Goal: Communication & Community: Participate in discussion

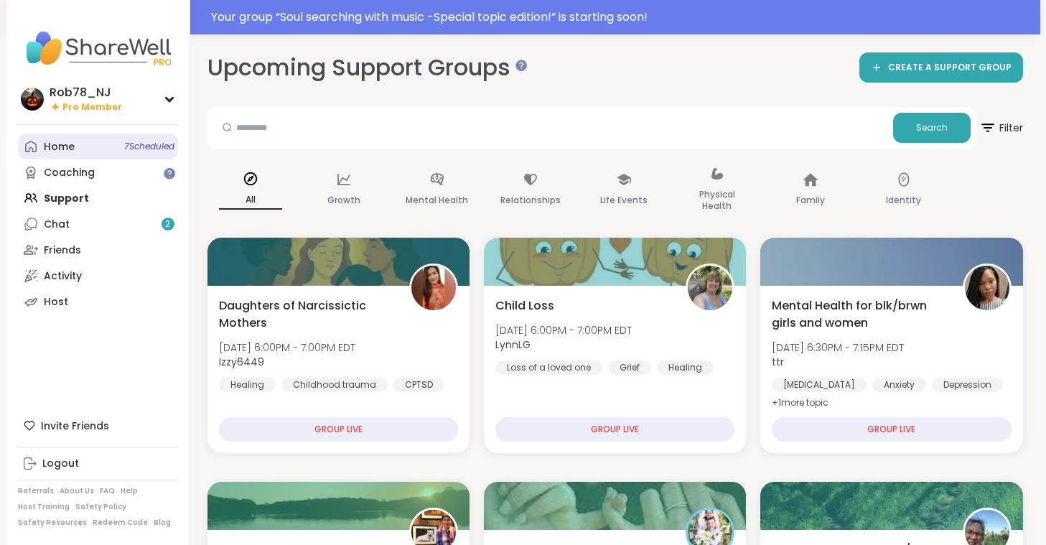
click at [66, 144] on div "Home 7 Scheduled" at bounding box center [59, 147] width 31 height 14
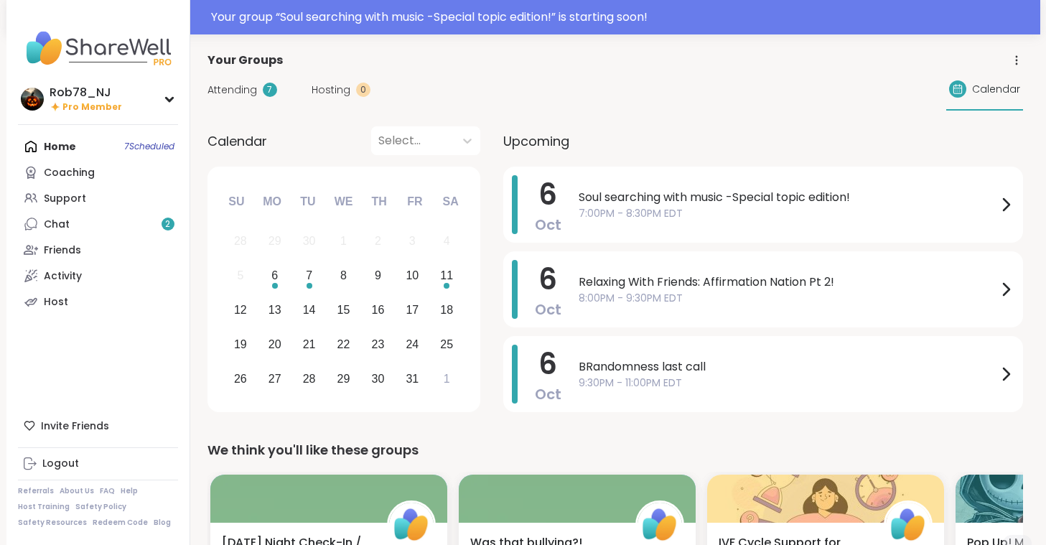
click at [654, 211] on span "7:00PM - 8:30PM EDT" at bounding box center [788, 213] width 419 height 15
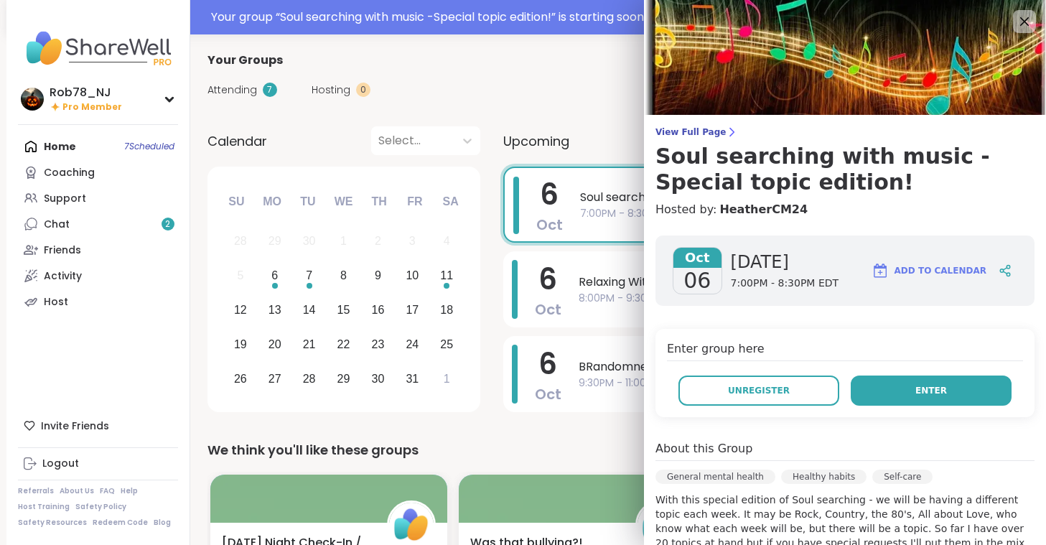
click at [876, 387] on button "Enter" at bounding box center [931, 391] width 161 height 30
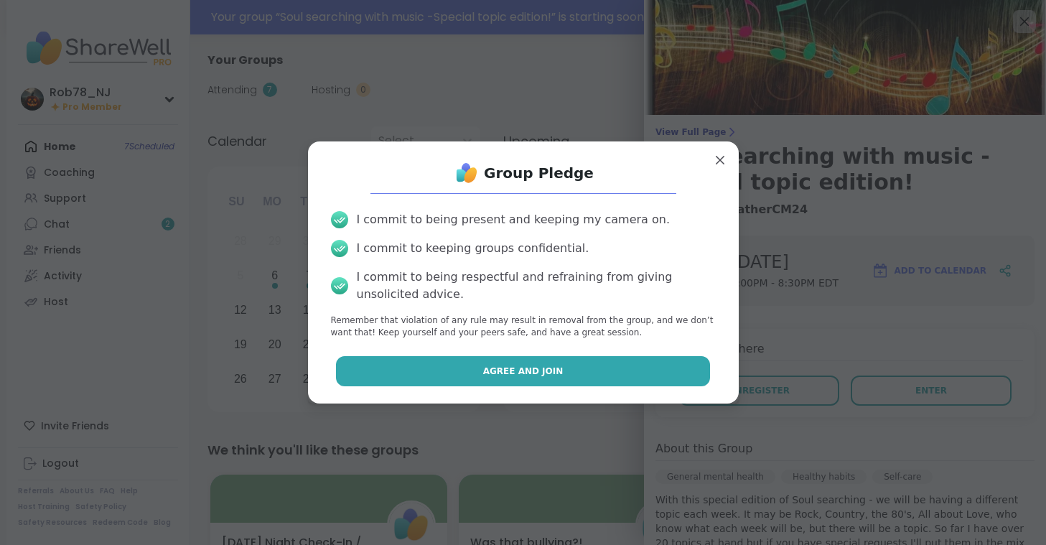
click at [442, 361] on button "Agree and Join" at bounding box center [523, 371] width 374 height 30
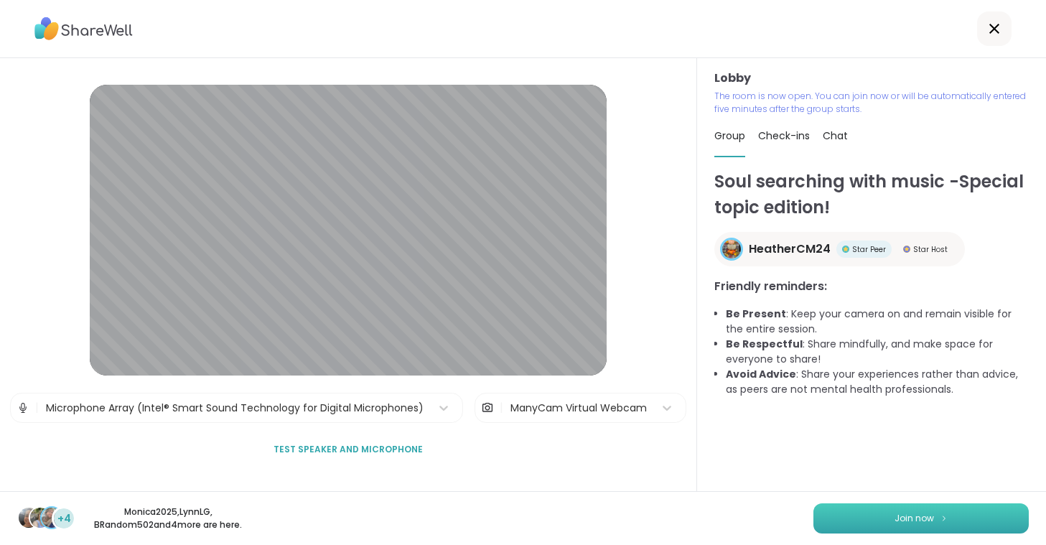
click at [882, 511] on button "Join now" at bounding box center [921, 518] width 215 height 30
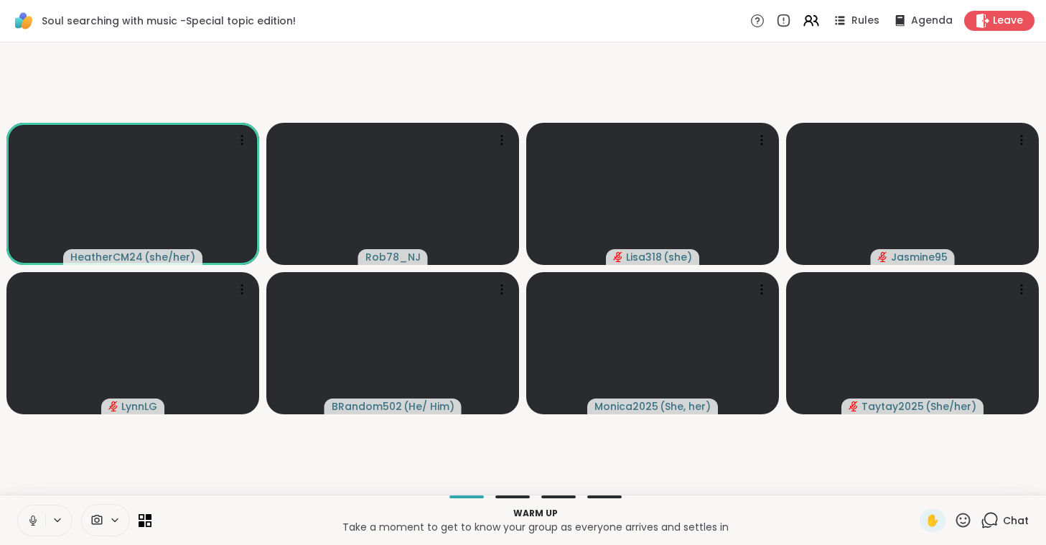
click at [29, 514] on button at bounding box center [31, 521] width 27 height 30
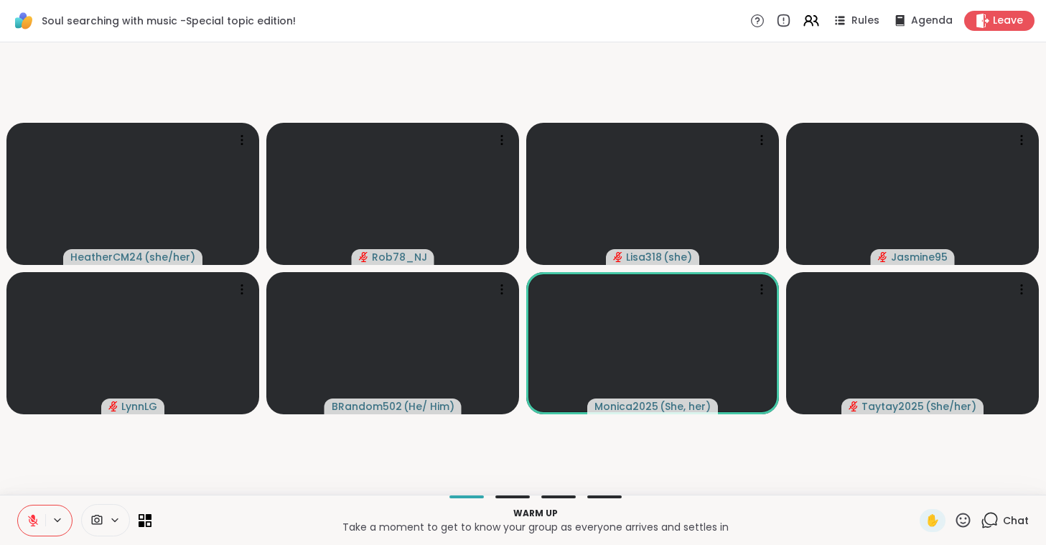
click at [105, 514] on span at bounding box center [95, 521] width 27 height 14
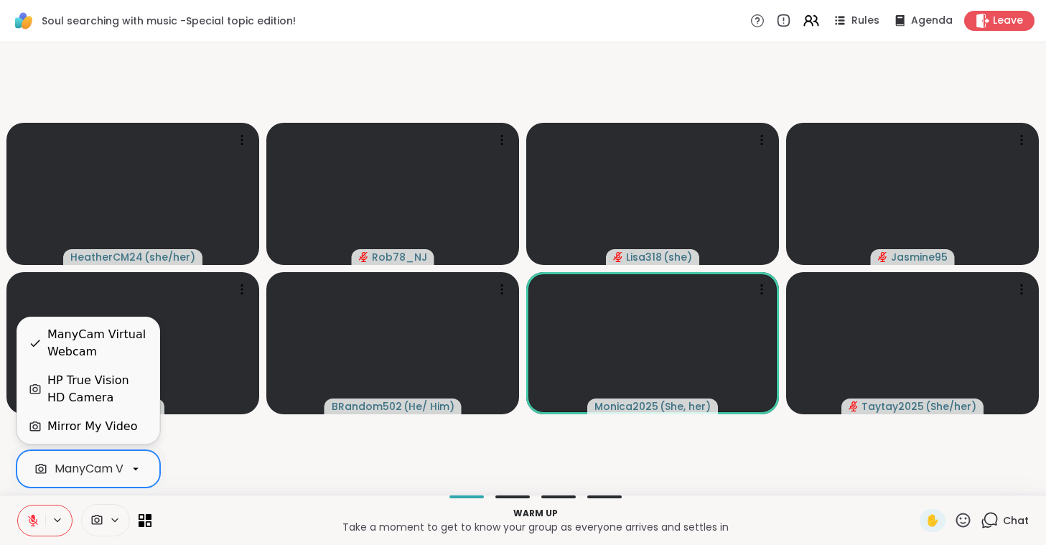
click at [104, 463] on div "ManyCam Virtual Webcam" at bounding box center [131, 468] width 153 height 17
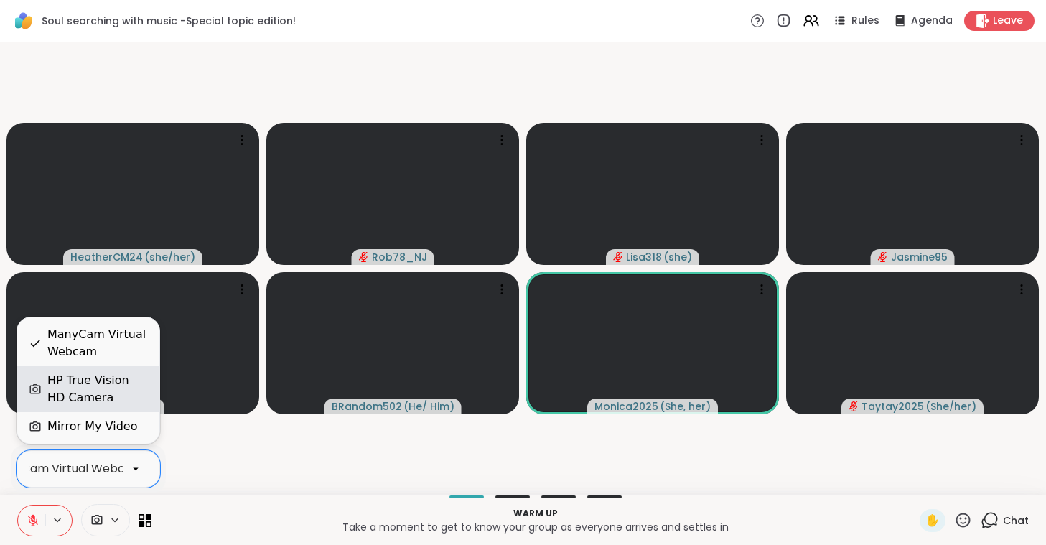
click at [100, 396] on div "HP True Vision HD Camera" at bounding box center [97, 389] width 101 height 34
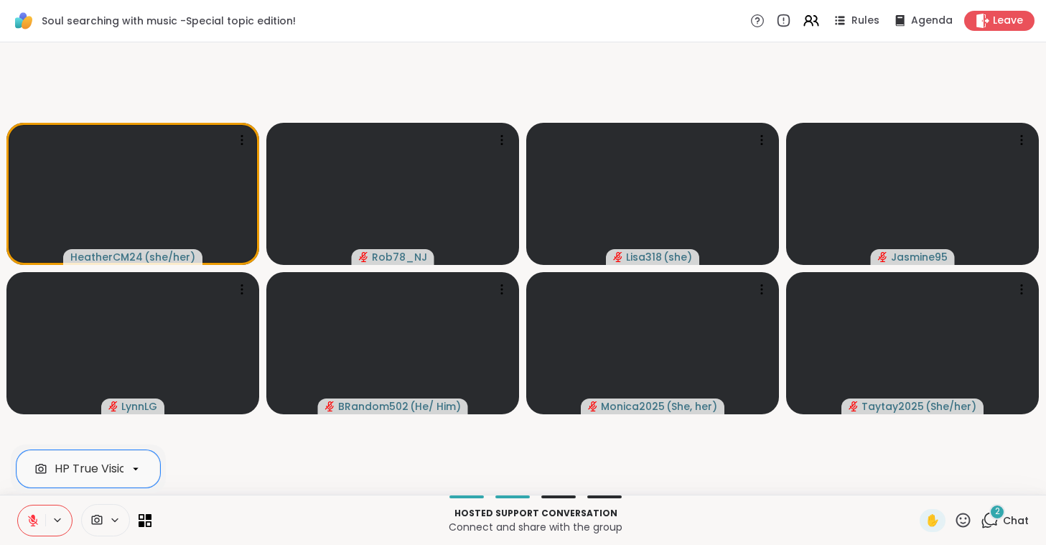
click at [962, 517] on icon at bounding box center [964, 520] width 18 height 18
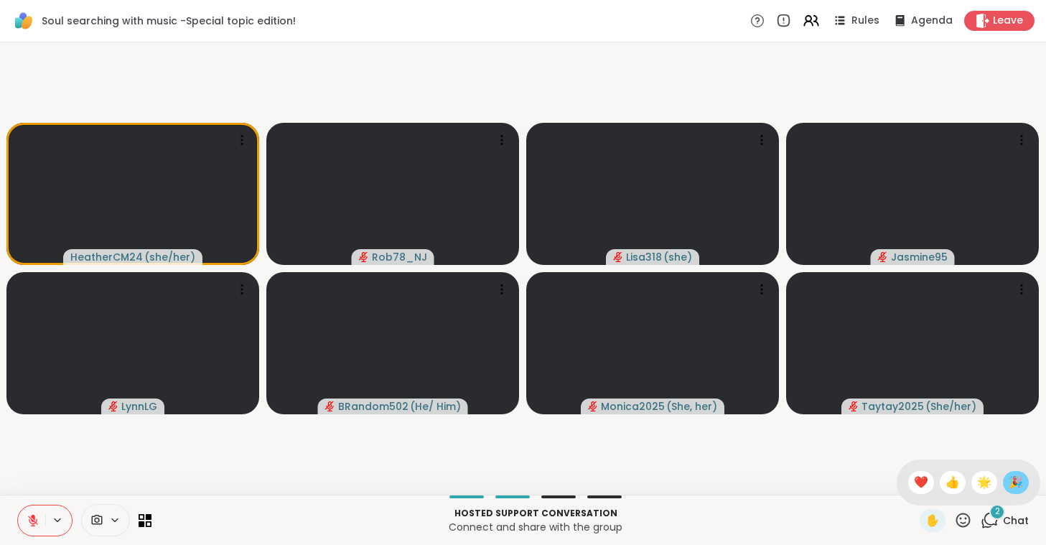
click at [1016, 480] on span "🎉" at bounding box center [1016, 482] width 14 height 17
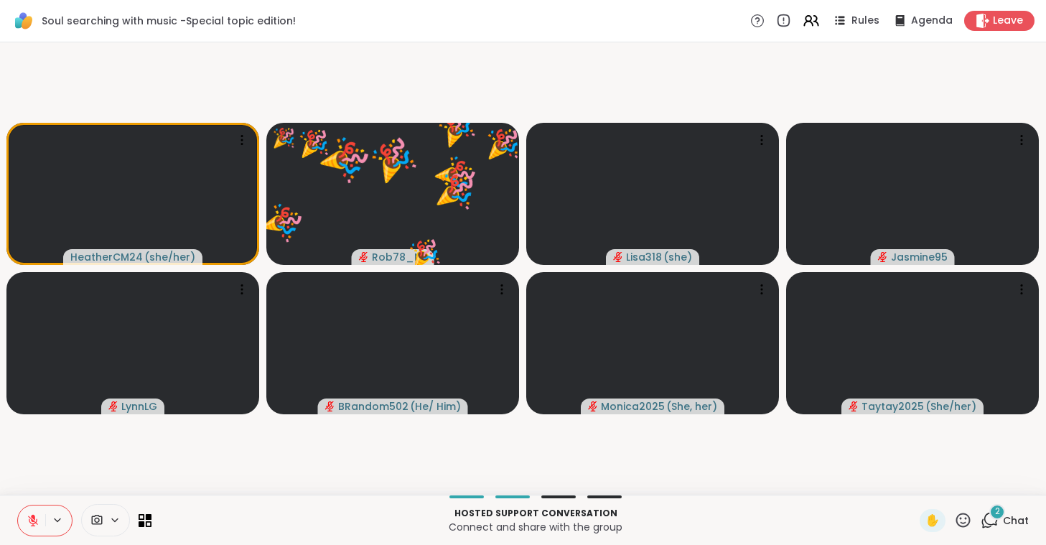
click at [961, 519] on icon at bounding box center [964, 520] width 14 height 14
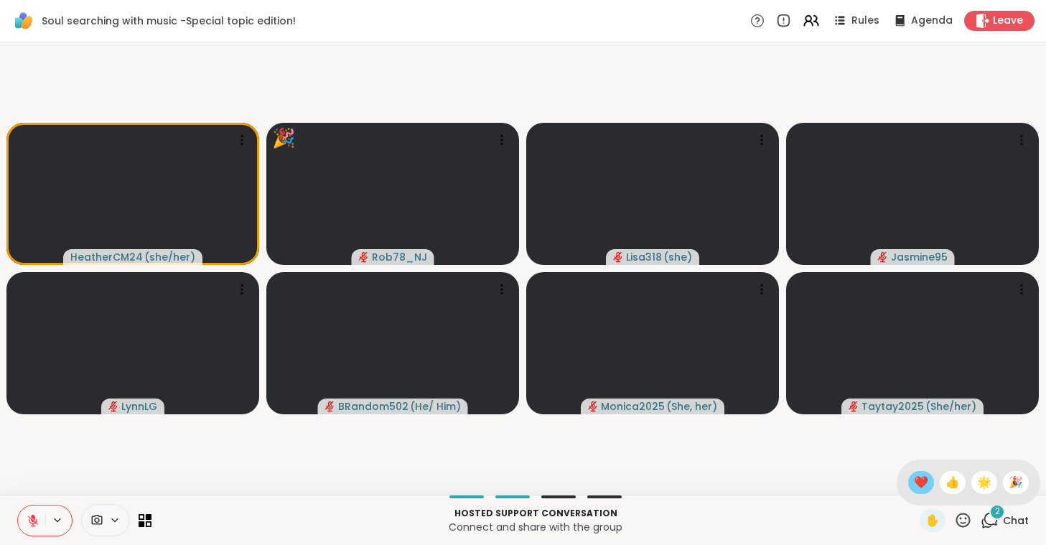
click at [914, 484] on span "❤️" at bounding box center [921, 482] width 14 height 17
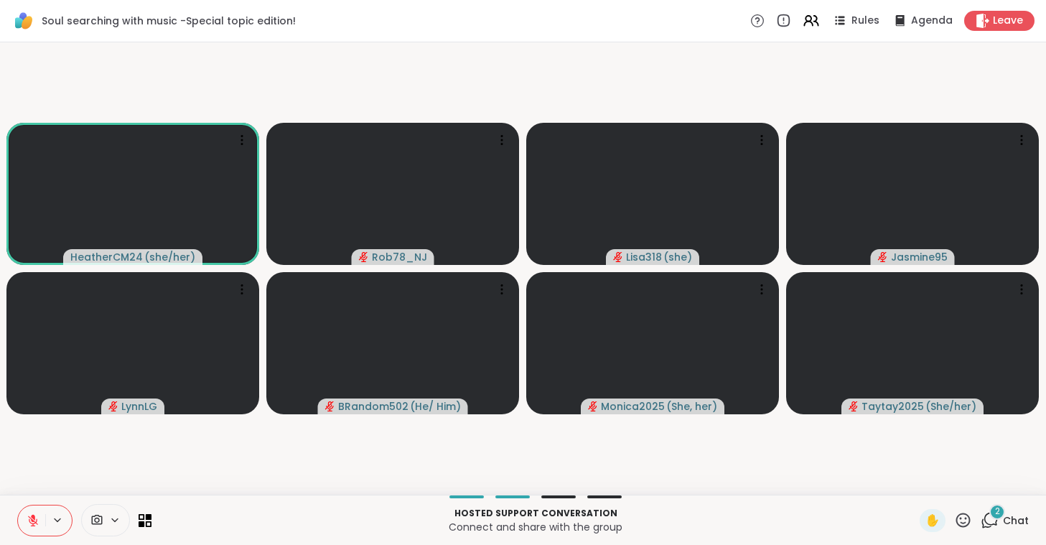
click at [35, 526] on icon at bounding box center [33, 521] width 10 height 10
click at [35, 526] on icon at bounding box center [33, 520] width 13 height 13
click at [35, 526] on icon at bounding box center [33, 521] width 10 height 10
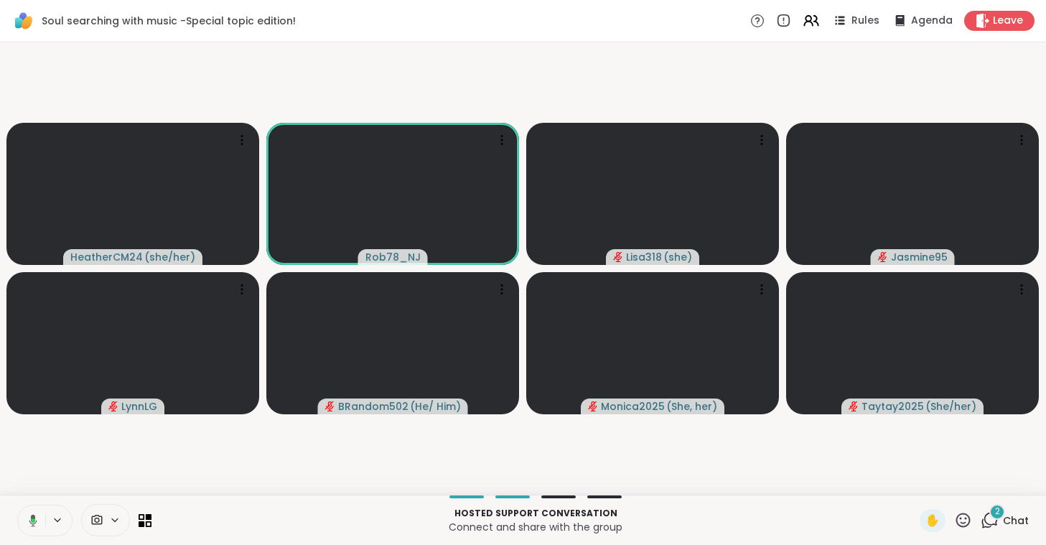
click at [35, 526] on icon at bounding box center [30, 520] width 13 height 13
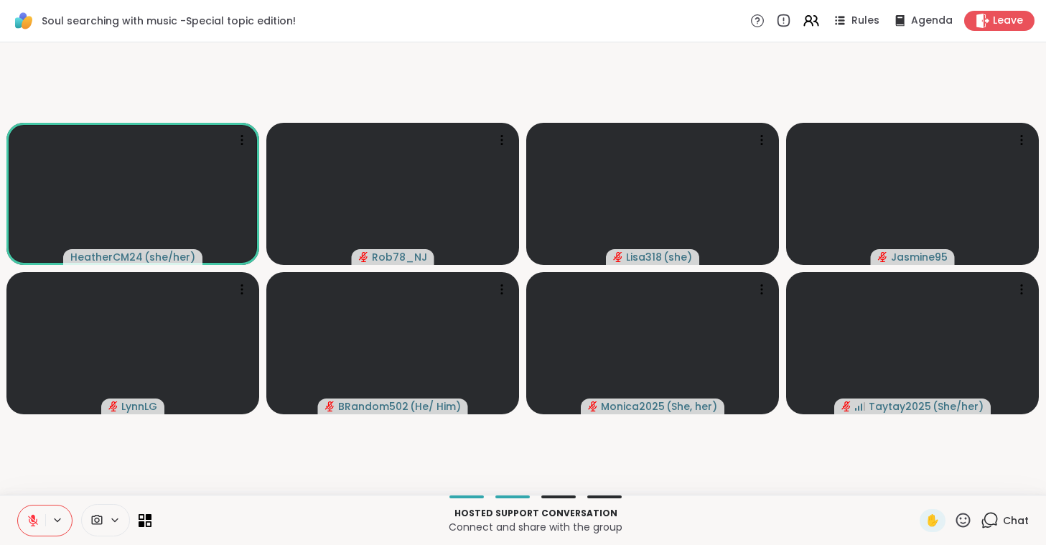
click at [35, 526] on icon at bounding box center [33, 521] width 10 height 10
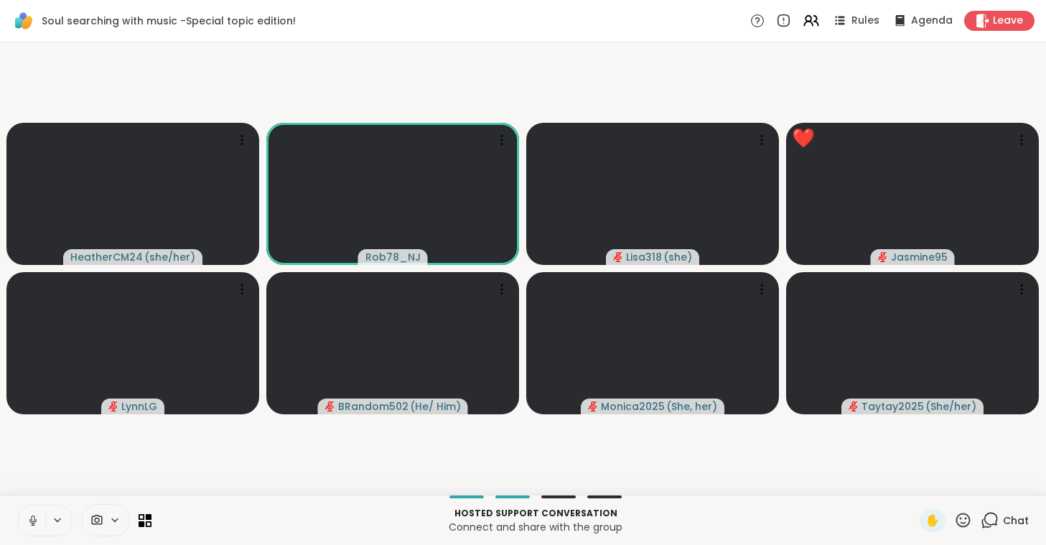
click at [35, 526] on icon at bounding box center [33, 520] width 13 height 13
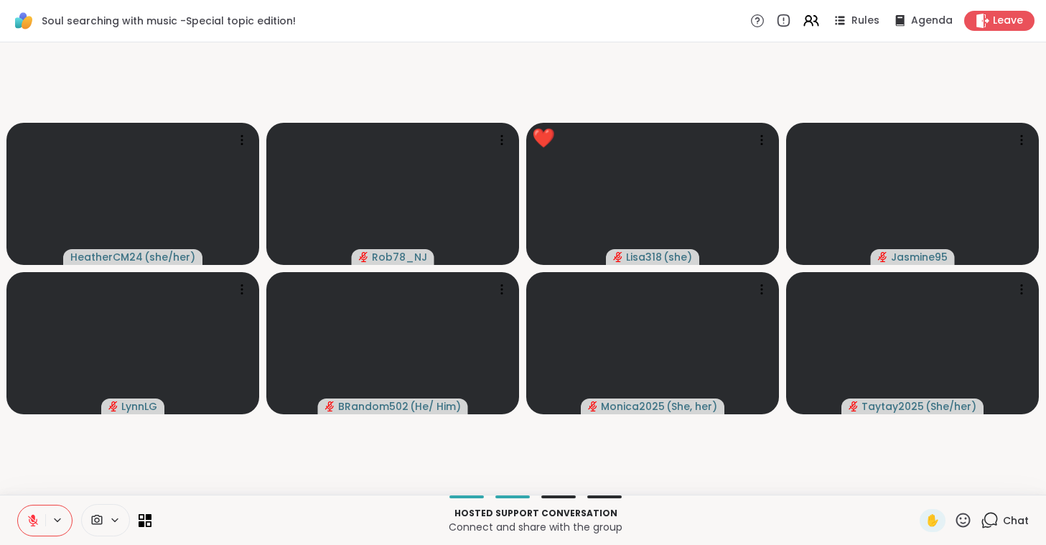
click at [35, 526] on icon at bounding box center [33, 521] width 10 height 10
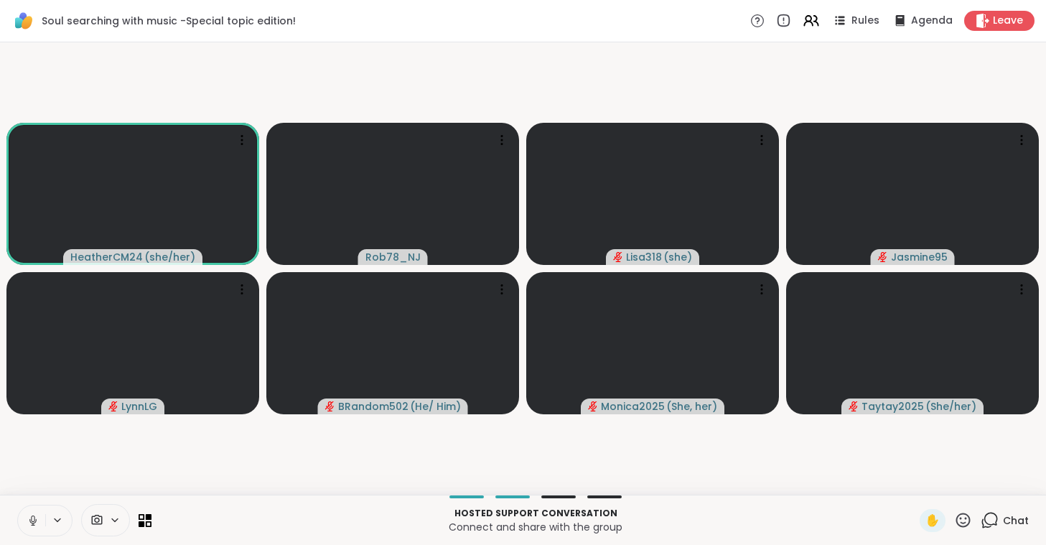
drag, startPoint x: 35, startPoint y: 526, endPoint x: 29, endPoint y: 531, distance: 7.6
click at [29, 531] on button at bounding box center [31, 521] width 27 height 30
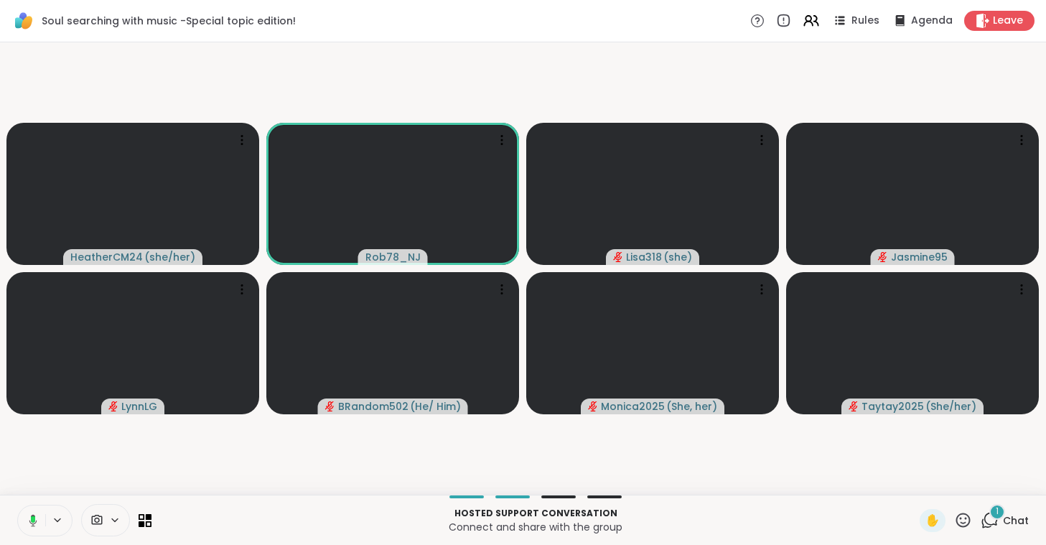
click at [29, 531] on button at bounding box center [30, 521] width 29 height 30
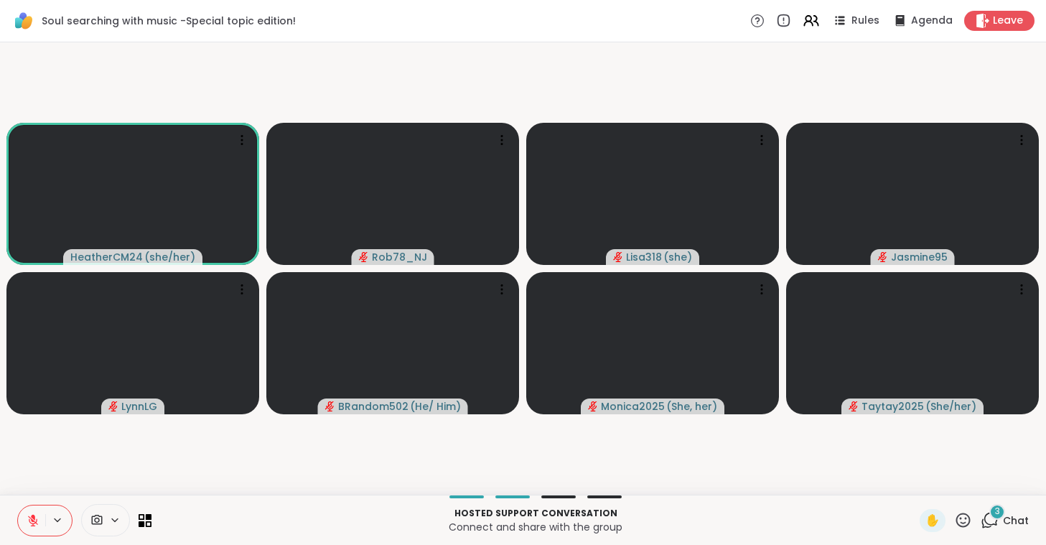
click at [35, 520] on icon at bounding box center [33, 520] width 13 height 13
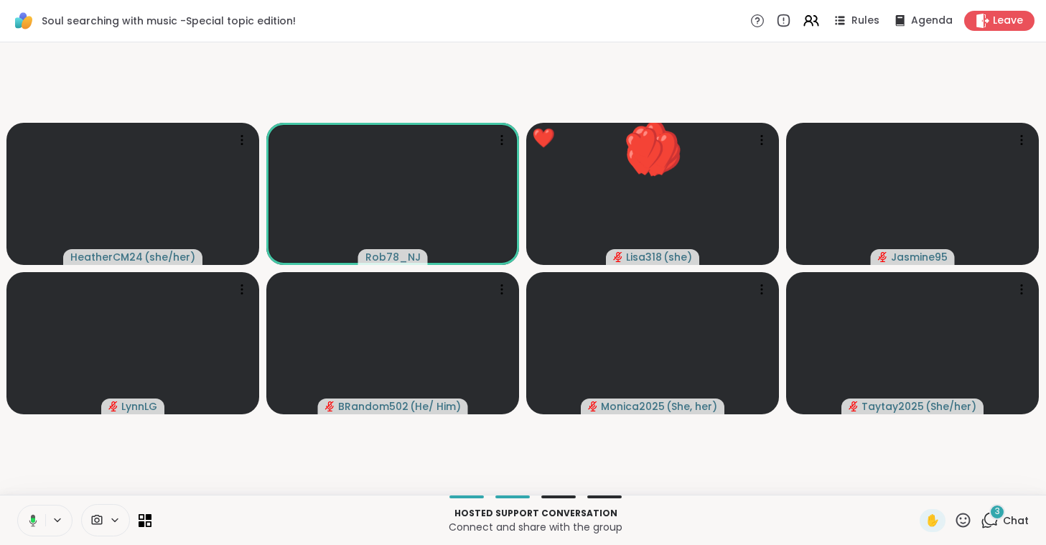
click at [35, 520] on icon at bounding box center [33, 520] width 8 height 12
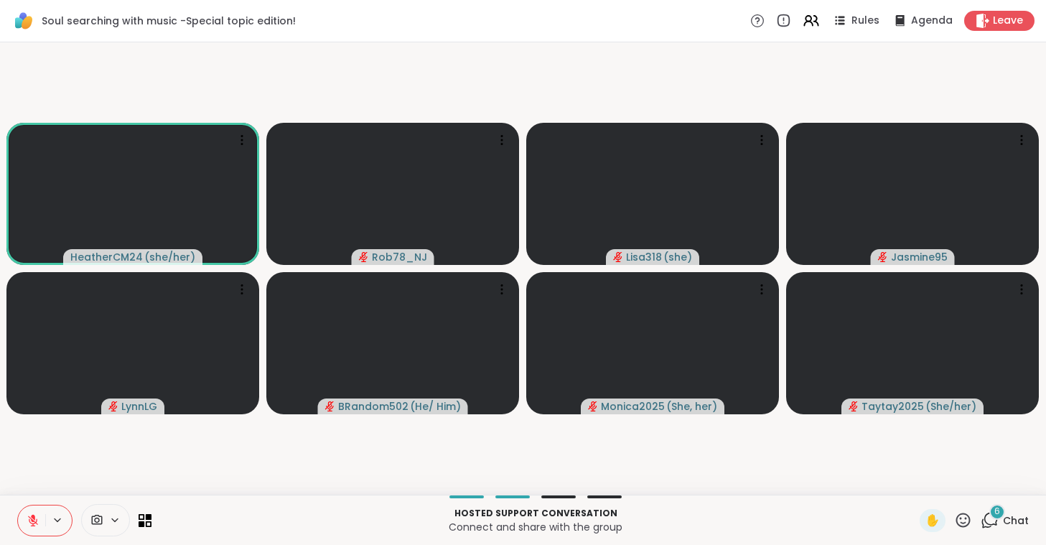
click at [35, 520] on icon at bounding box center [33, 520] width 13 height 13
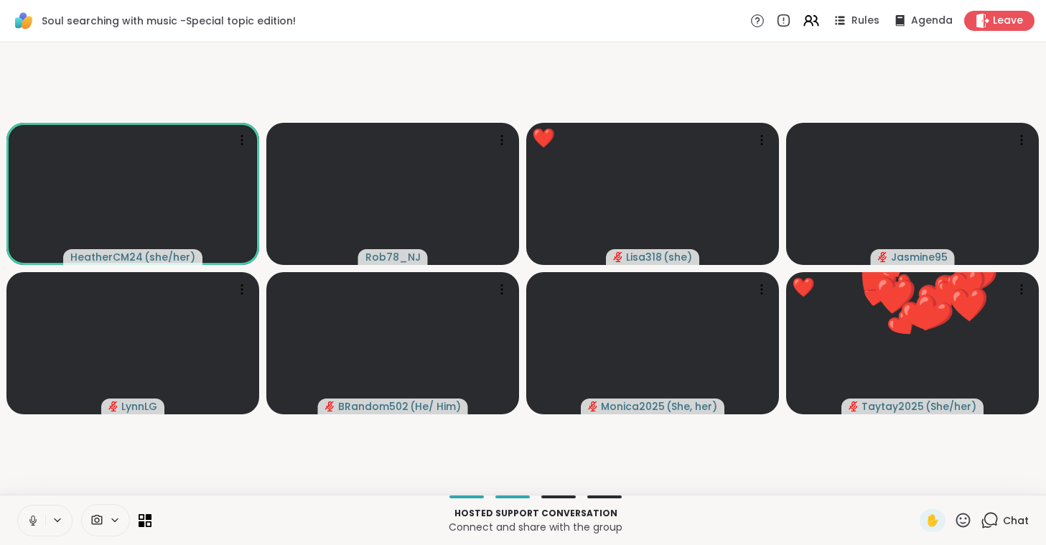
click at [35, 520] on icon at bounding box center [33, 520] width 13 height 13
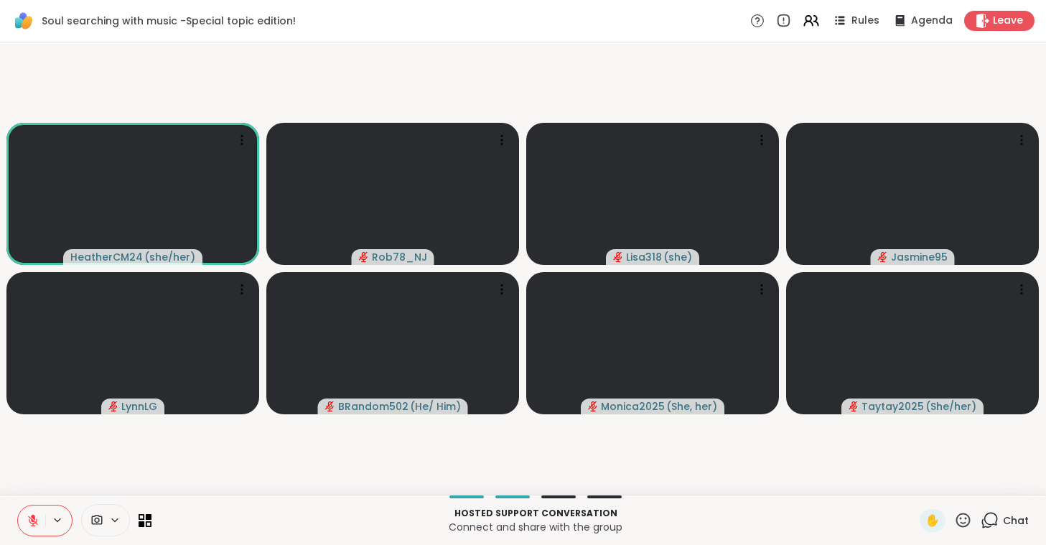
click at [34, 516] on icon at bounding box center [33, 520] width 13 height 13
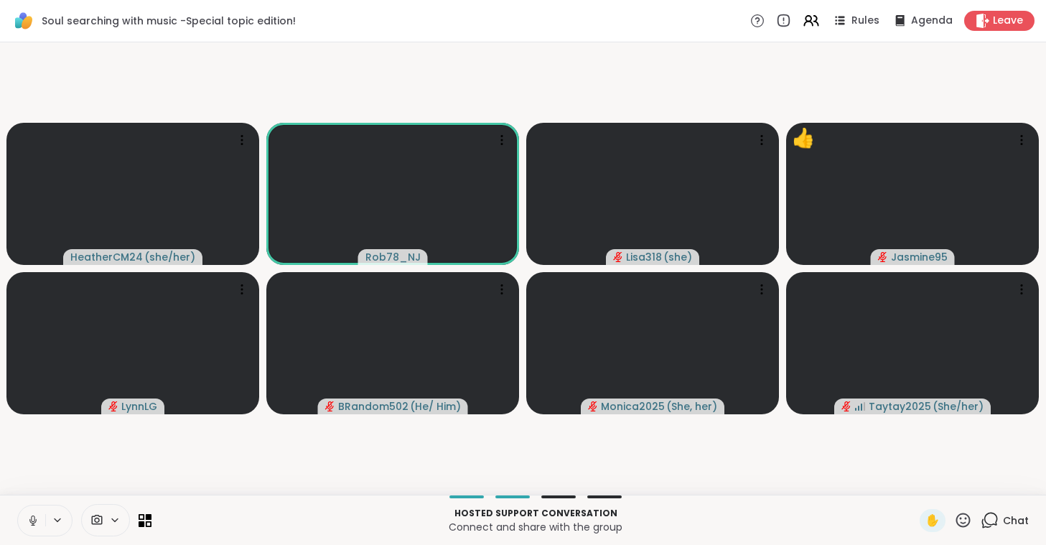
click at [34, 516] on icon at bounding box center [33, 520] width 13 height 13
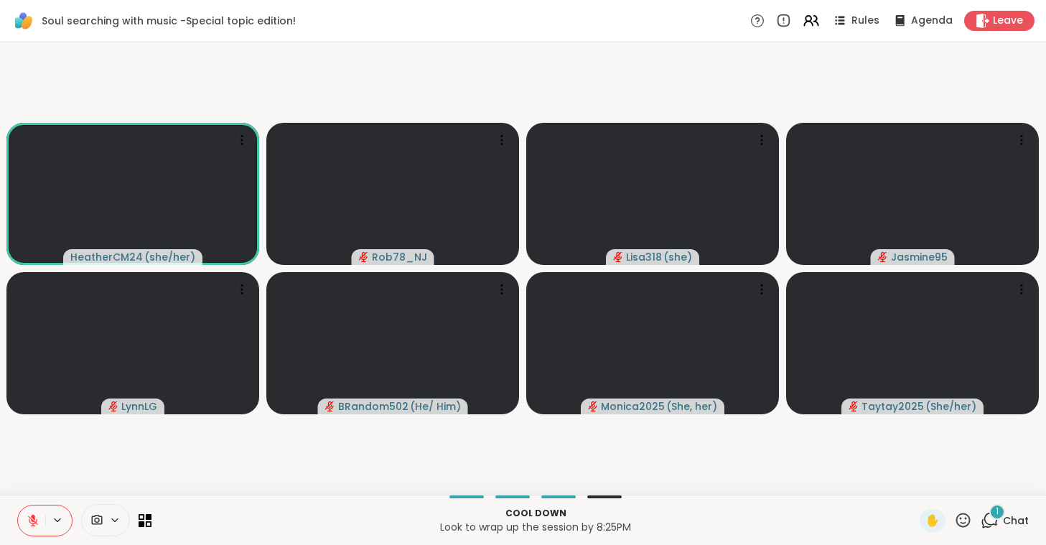
click at [34, 516] on icon at bounding box center [33, 517] width 4 height 6
click at [34, 516] on icon at bounding box center [33, 520] width 13 height 13
click at [34, 516] on icon at bounding box center [33, 517] width 4 height 6
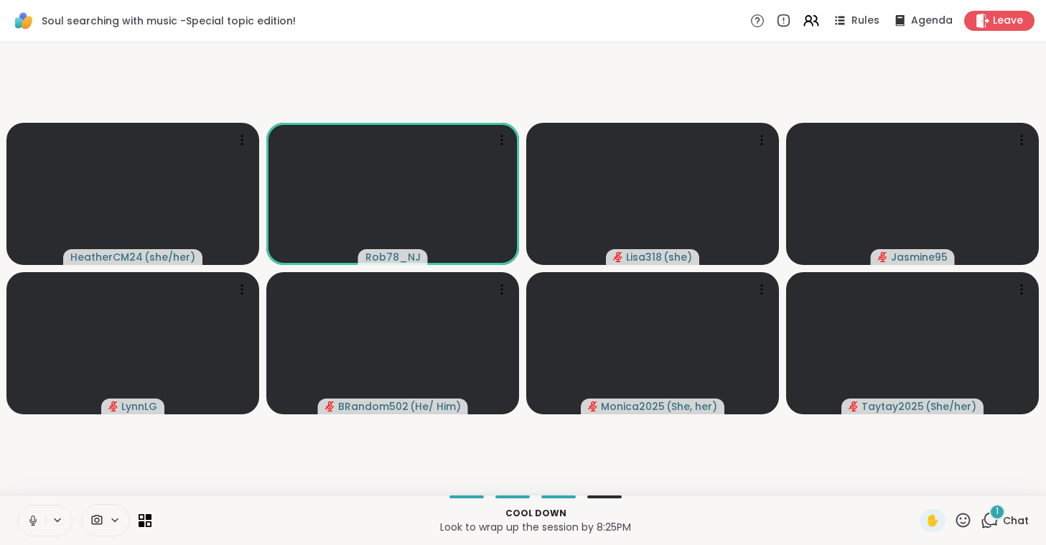
click at [34, 516] on icon at bounding box center [33, 520] width 13 height 13
